Goal: Task Accomplishment & Management: Use online tool/utility

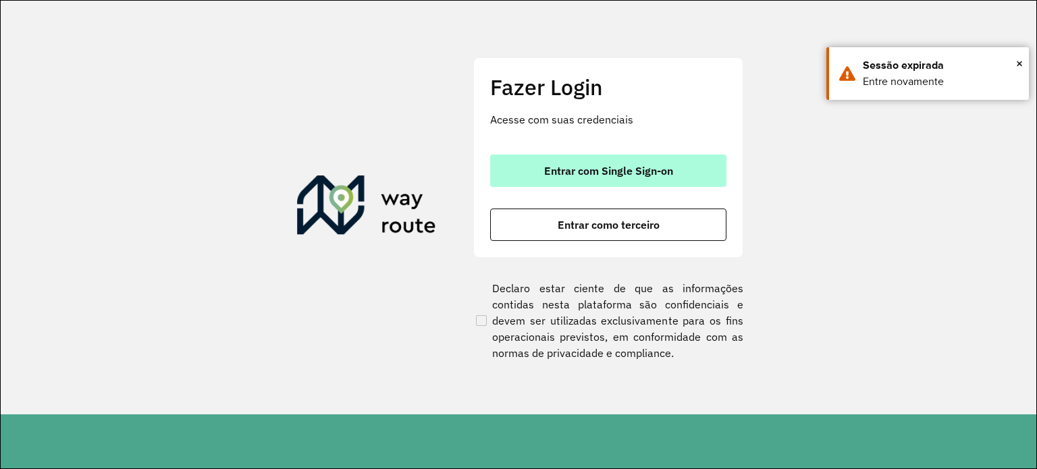
click at [640, 173] on span "Entrar com Single Sign-on" at bounding box center [608, 170] width 129 height 11
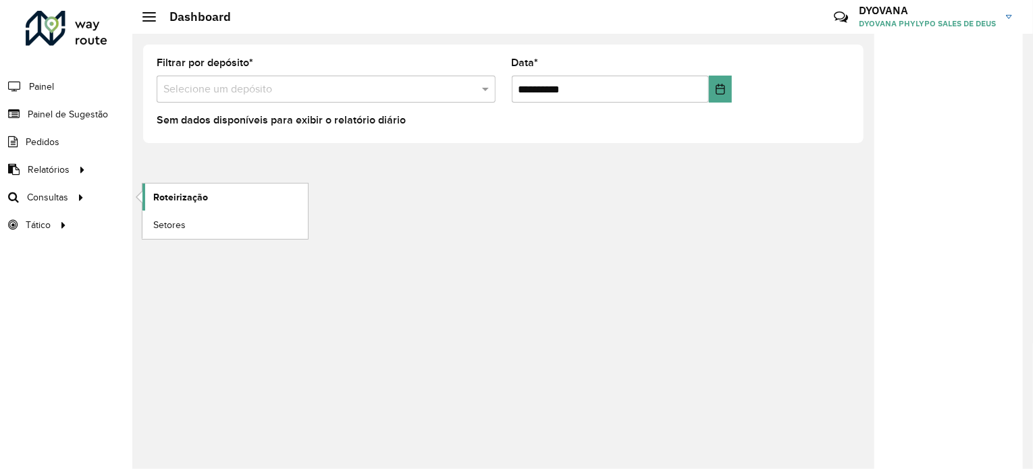
click at [168, 198] on span "Roteirização" at bounding box center [180, 197] width 55 height 14
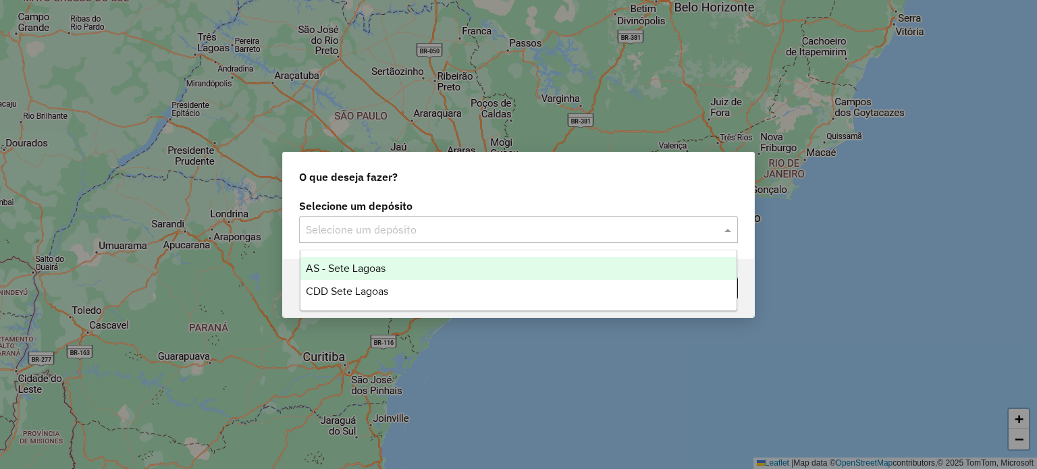
click at [419, 225] on input "text" at bounding box center [505, 230] width 398 height 16
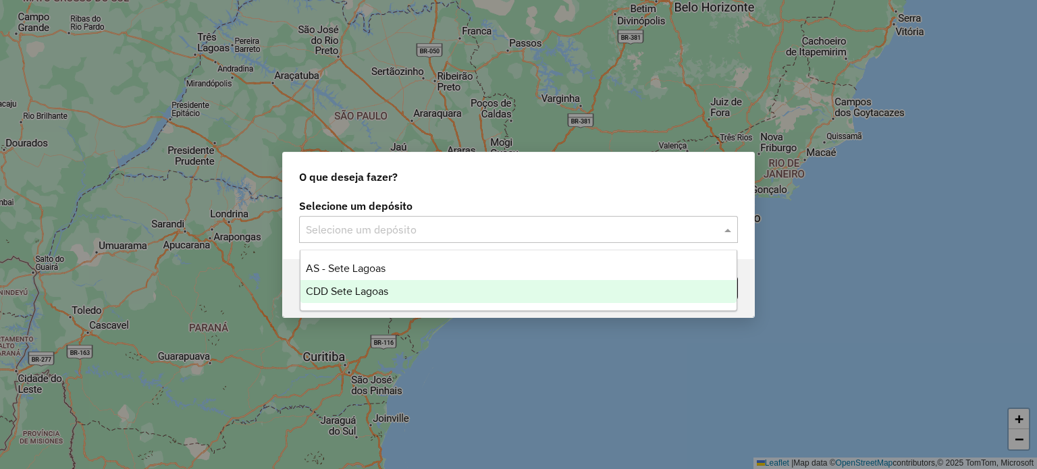
click at [389, 291] on div "CDD Sete Lagoas" at bounding box center [518, 291] width 437 height 23
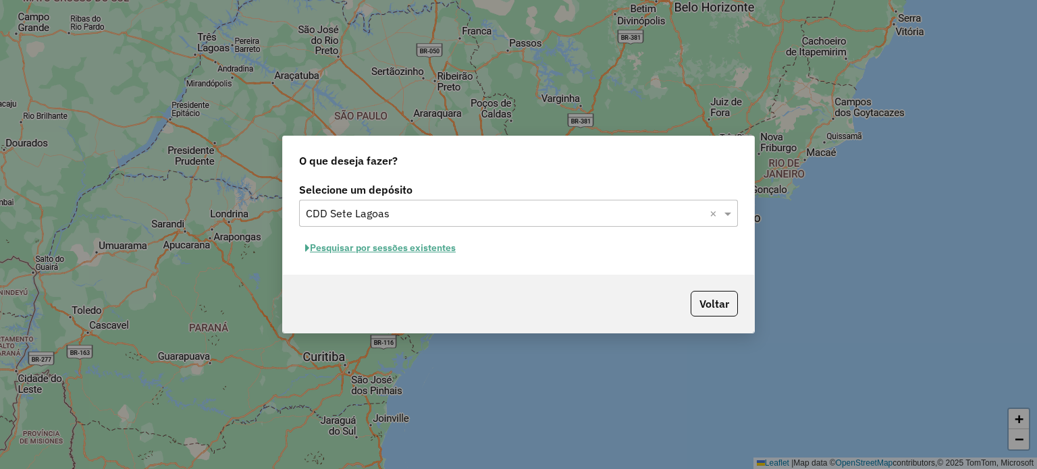
click at [334, 249] on button "Pesquisar por sessões existentes" at bounding box center [380, 248] width 163 height 21
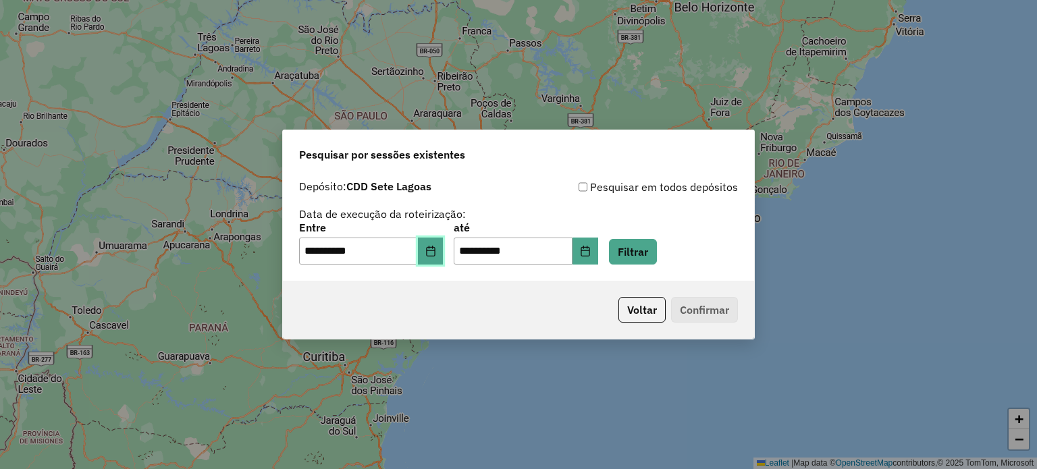
click at [436, 256] on icon "Choose Date" at bounding box center [430, 251] width 11 height 11
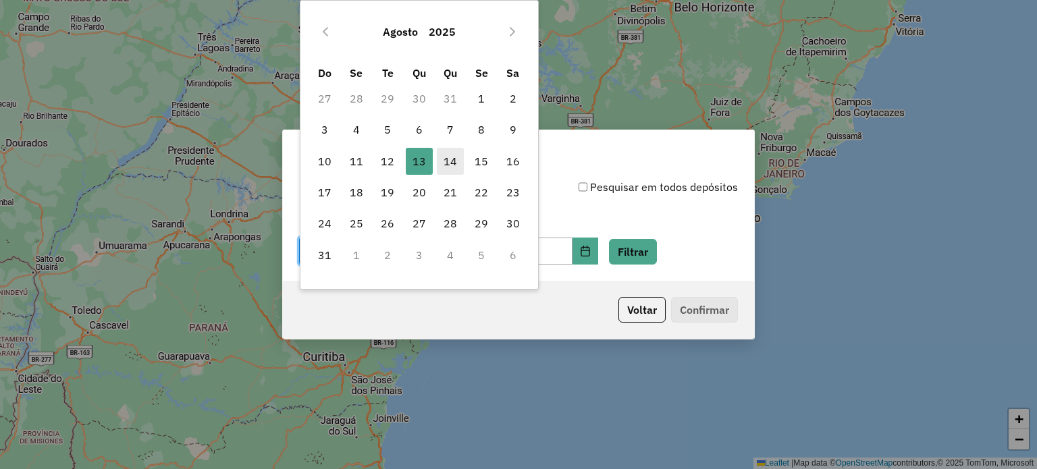
click at [451, 163] on span "14" at bounding box center [450, 161] width 27 height 27
type input "**********"
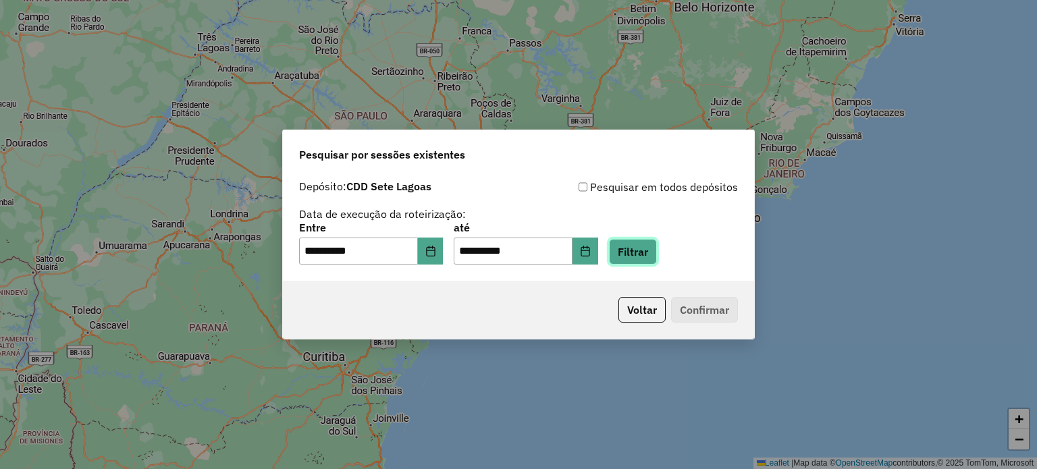
click at [647, 252] on button "Filtrar" at bounding box center [633, 252] width 48 height 26
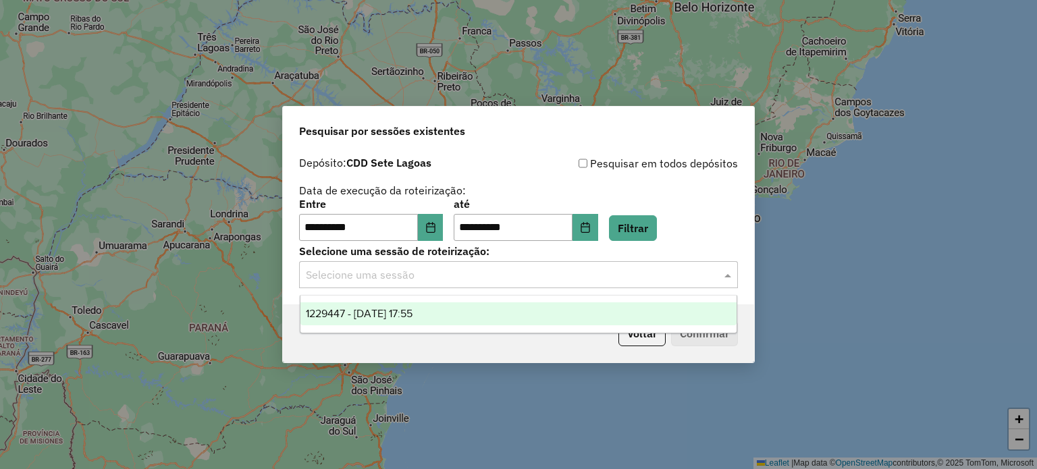
click at [446, 280] on input "text" at bounding box center [505, 275] width 398 height 16
click at [413, 319] on span "1229447 - [DATE] 17:55" at bounding box center [359, 313] width 107 height 11
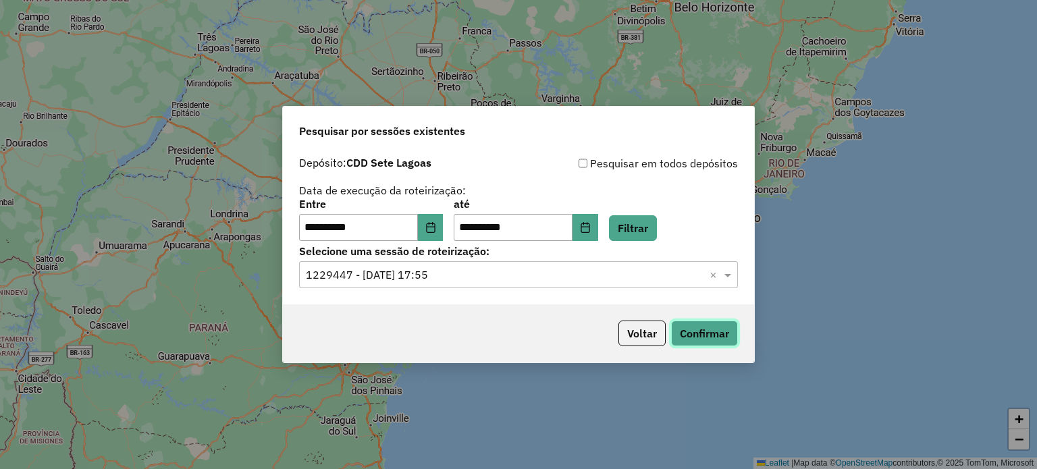
click at [689, 331] on button "Confirmar" at bounding box center [704, 334] width 67 height 26
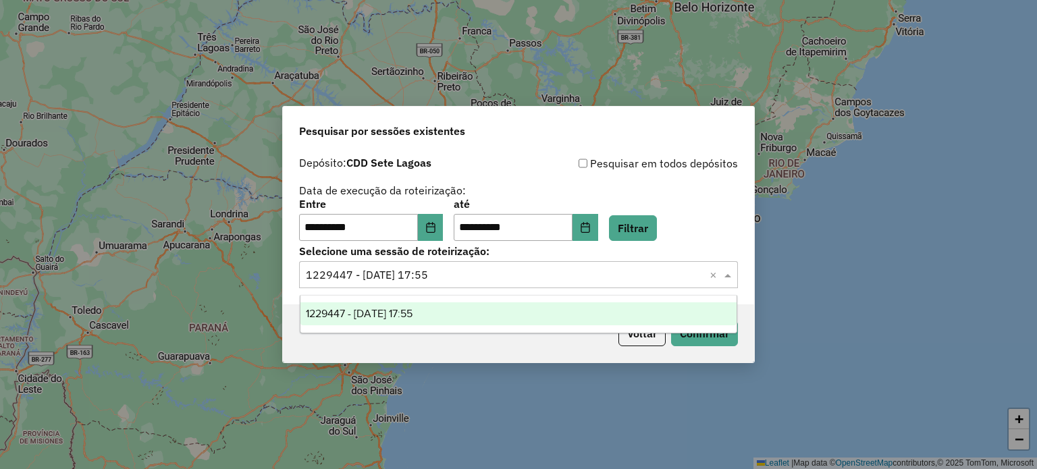
click at [673, 272] on input "text" at bounding box center [505, 275] width 398 height 16
click at [573, 314] on div "1229447 - [DATE] 17:55" at bounding box center [518, 313] width 437 height 23
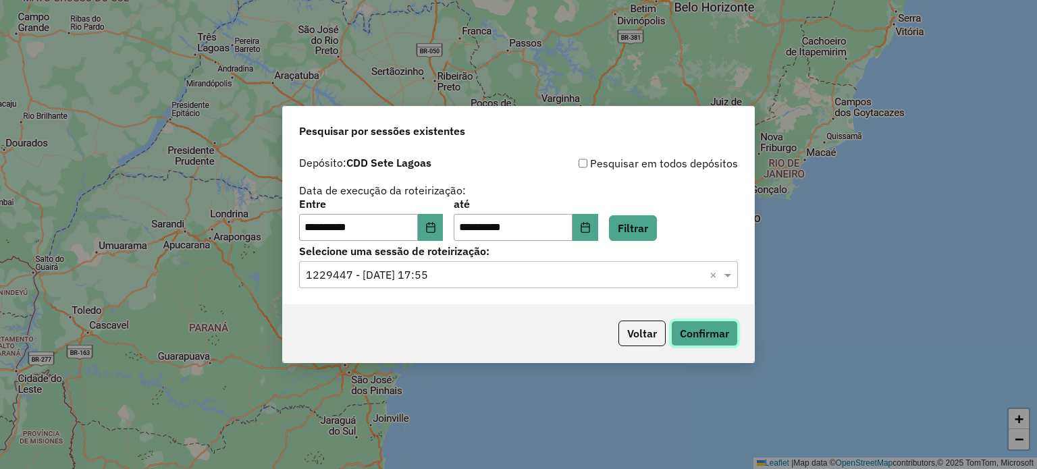
click at [694, 327] on button "Confirmar" at bounding box center [704, 334] width 67 height 26
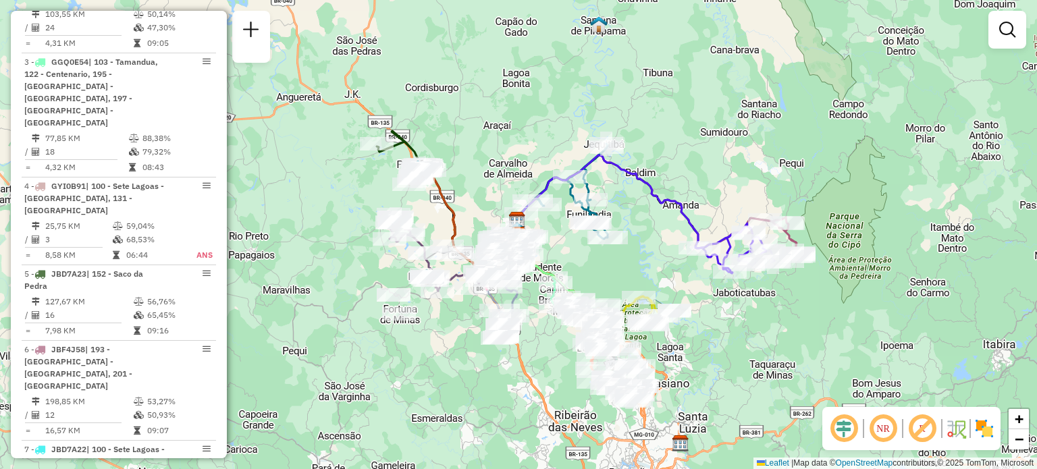
scroll to position [659, 0]
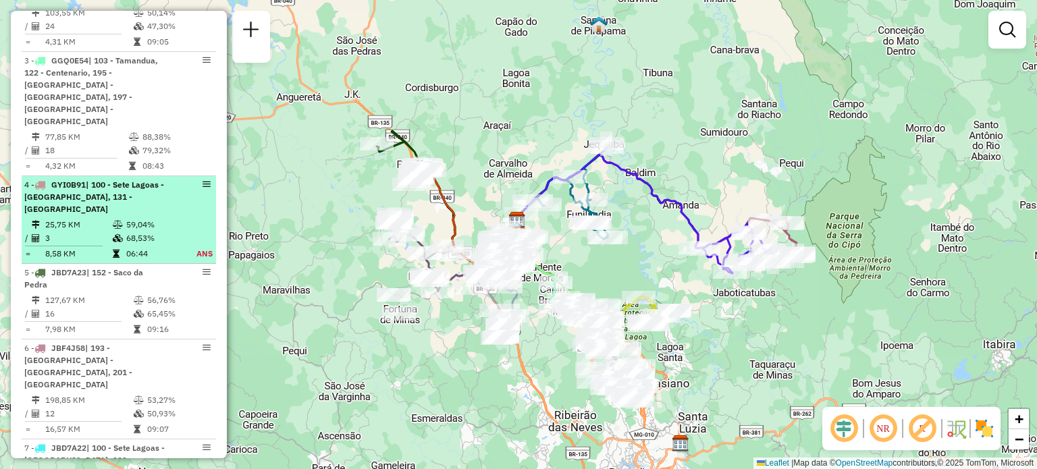
click at [59, 218] on td "25,75 KM" at bounding box center [79, 225] width 68 height 14
select select "**********"
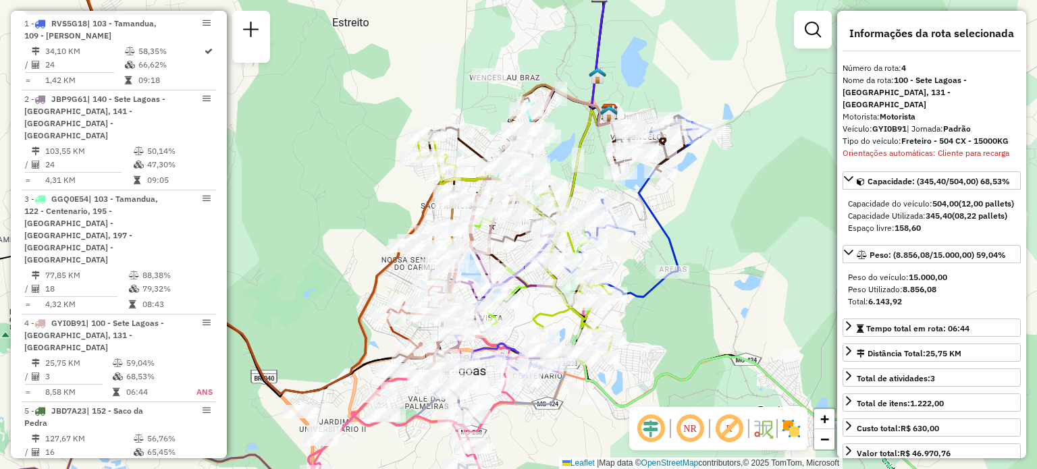
scroll to position [413, 0]
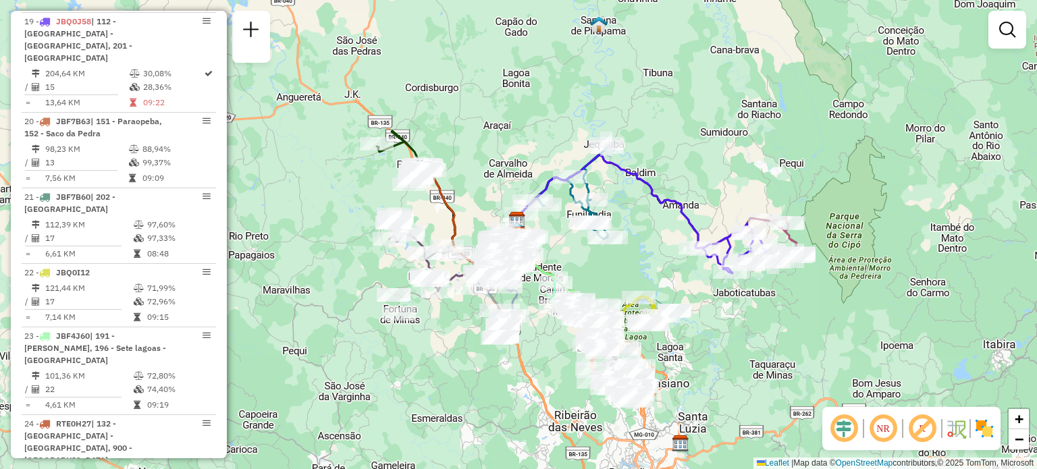
scroll to position [2554, 0]
